Goal: Transaction & Acquisition: Purchase product/service

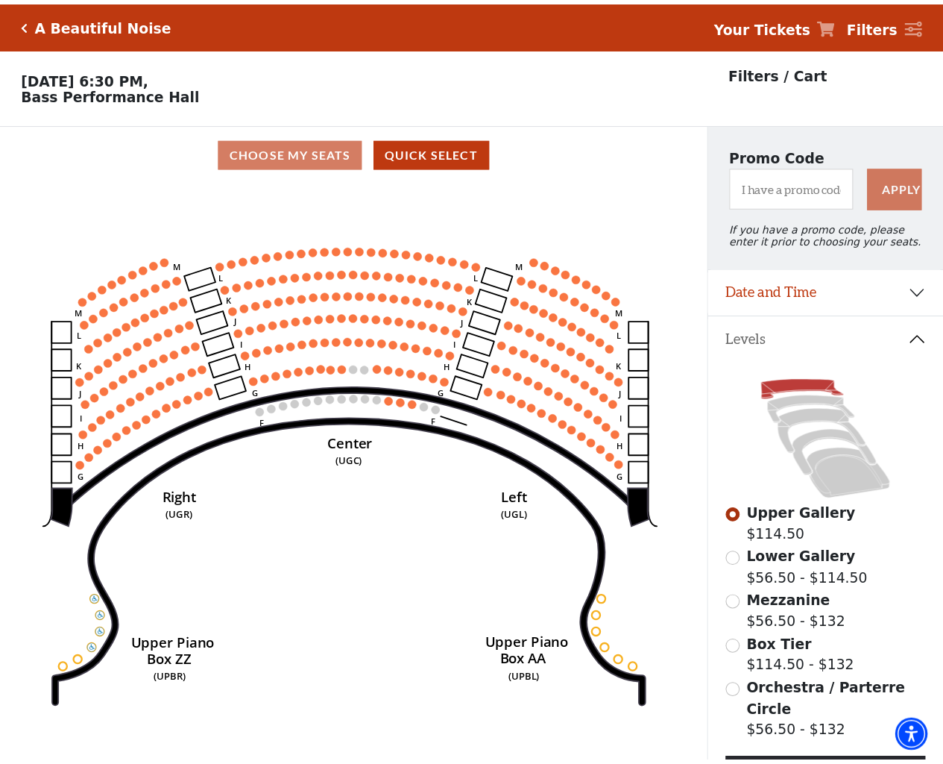
scroll to position [69, 0]
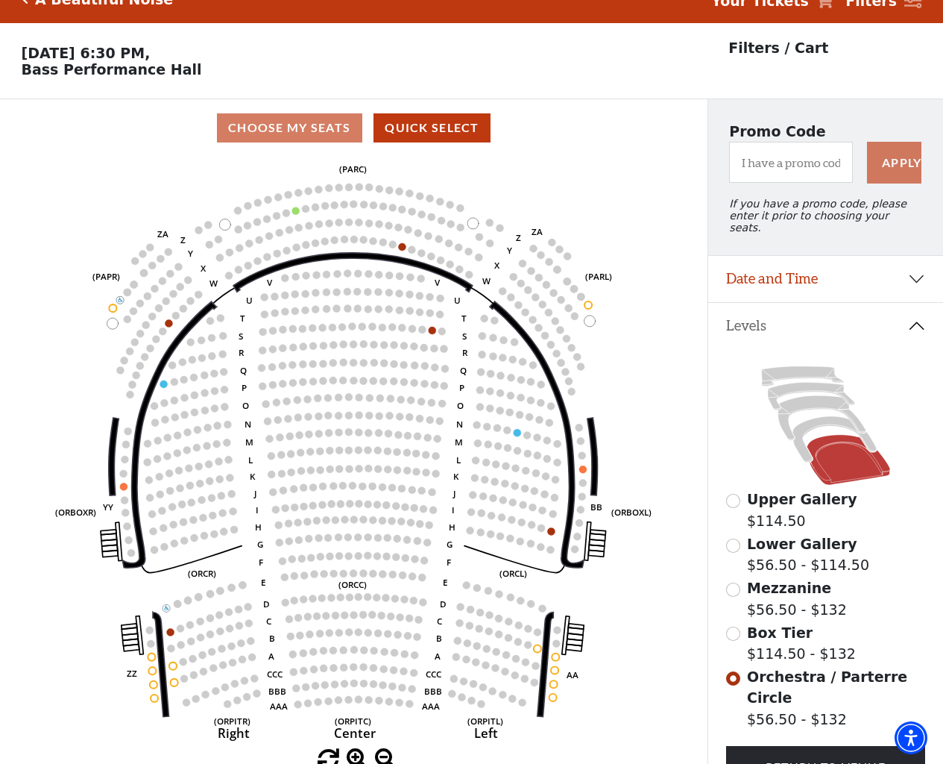
scroll to position [69, 0]
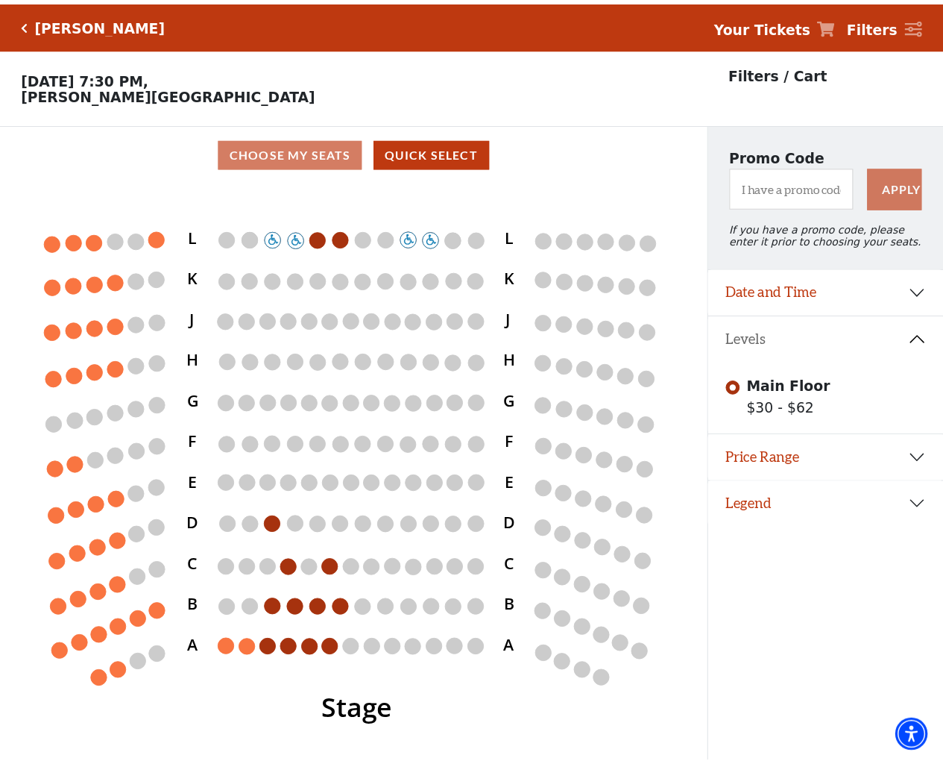
scroll to position [31, 0]
